Goal: Task Accomplishment & Management: Complete application form

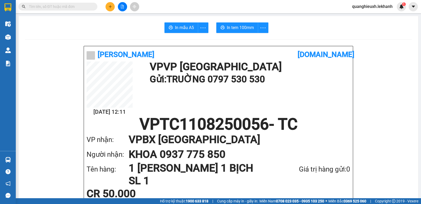
scroll to position [55, 0]
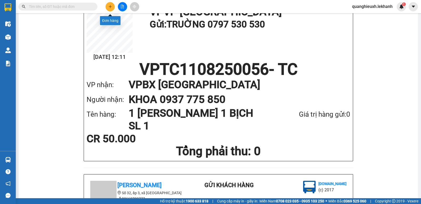
click at [107, 5] on button at bounding box center [110, 6] width 9 height 9
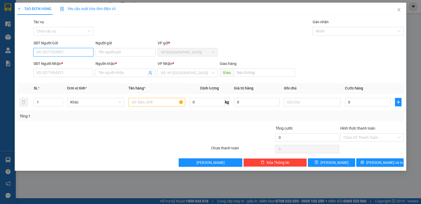
click at [81, 50] on input "SĐT Người Gửi" at bounding box center [63, 52] width 60 height 8
type input "0965333273"
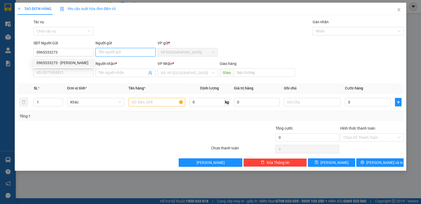
click at [124, 52] on input "Người gửi" at bounding box center [126, 52] width 60 height 8
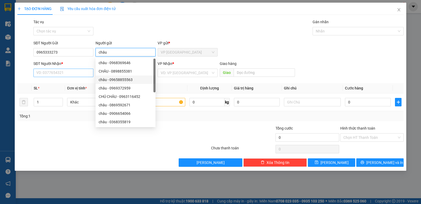
type input "châu"
click at [77, 72] on input "SĐT Người Nhận *" at bounding box center [63, 72] width 60 height 8
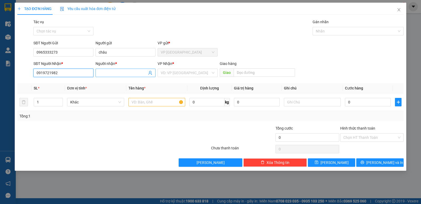
type input "0919721982"
click at [126, 71] on input "Người nhận *" at bounding box center [123, 73] width 48 height 6
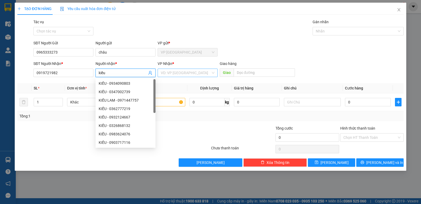
type input "kiều"
click at [192, 73] on input "search" at bounding box center [186, 73] width 50 height 8
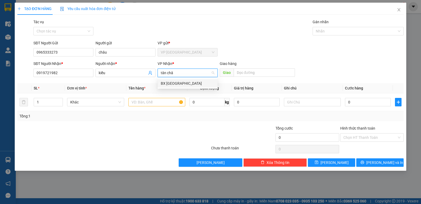
type input "tân châu"
click at [204, 81] on div "BX [GEOGRAPHIC_DATA]" at bounding box center [188, 83] width 54 height 6
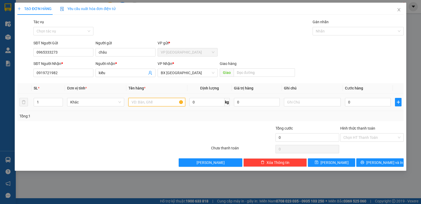
click at [158, 102] on input "text" at bounding box center [157, 102] width 57 height 8
type input "1 thùng"
click at [356, 102] on input "0" at bounding box center [368, 102] width 46 height 8
type input "3"
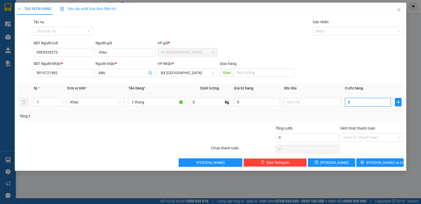
type input "3"
type input "30"
type input "300"
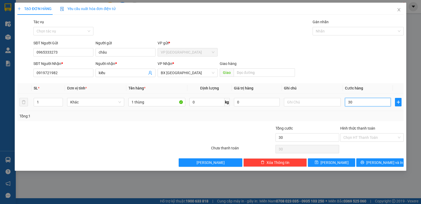
type input "300"
type input "3.000"
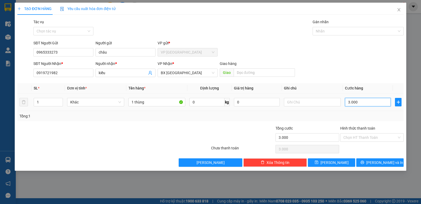
type input "30.000"
click at [388, 164] on span "[PERSON_NAME] và In" at bounding box center [385, 162] width 37 height 6
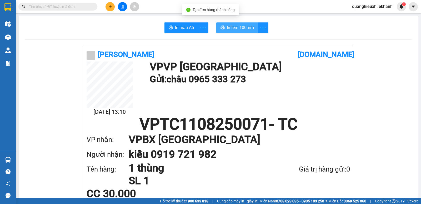
click at [231, 29] on span "In tem 100mm" at bounding box center [240, 27] width 27 height 7
